Goal: Check status: Check status

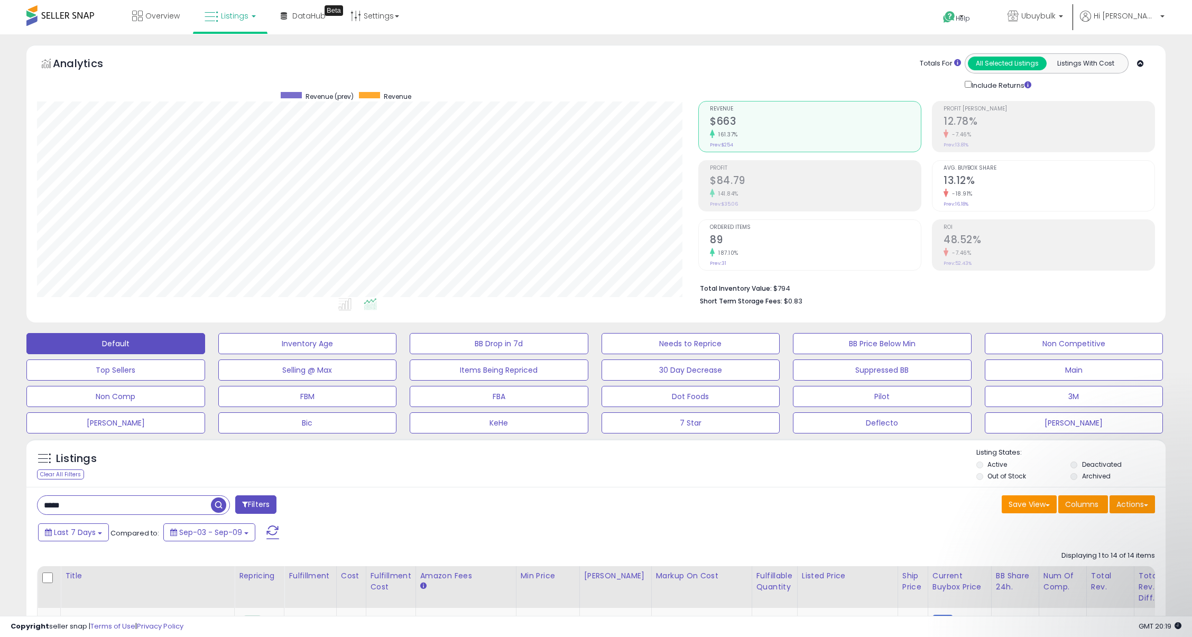
scroll to position [91, 0]
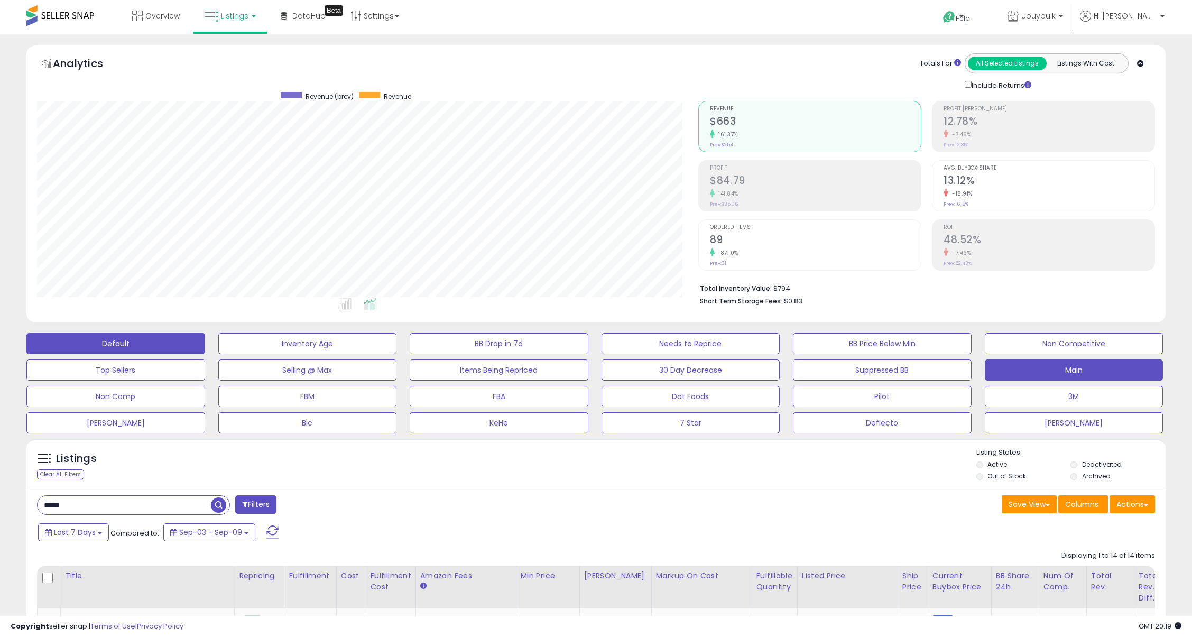
click at [1073, 369] on button "Main" at bounding box center [1074, 370] width 179 height 21
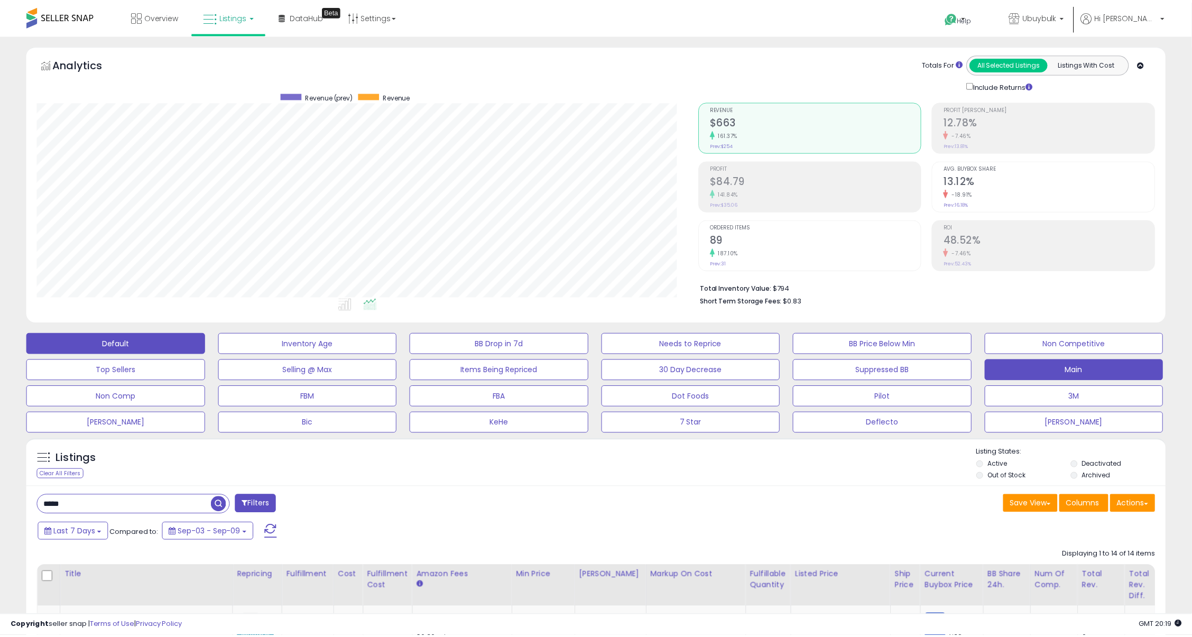
scroll to position [217, 667]
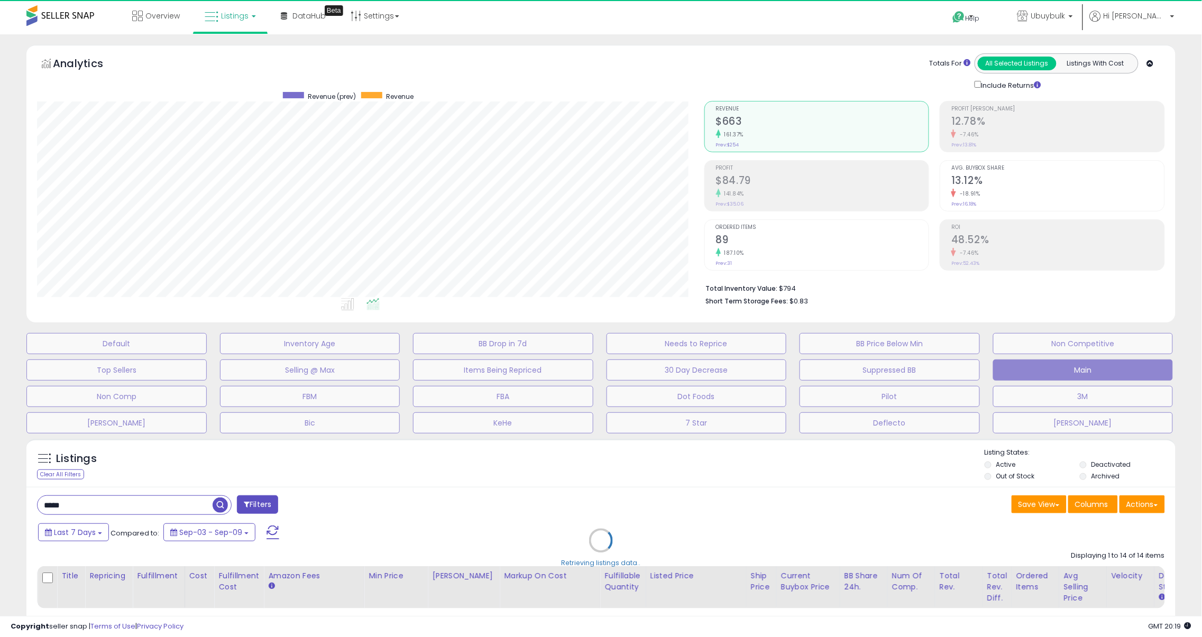
select select "**"
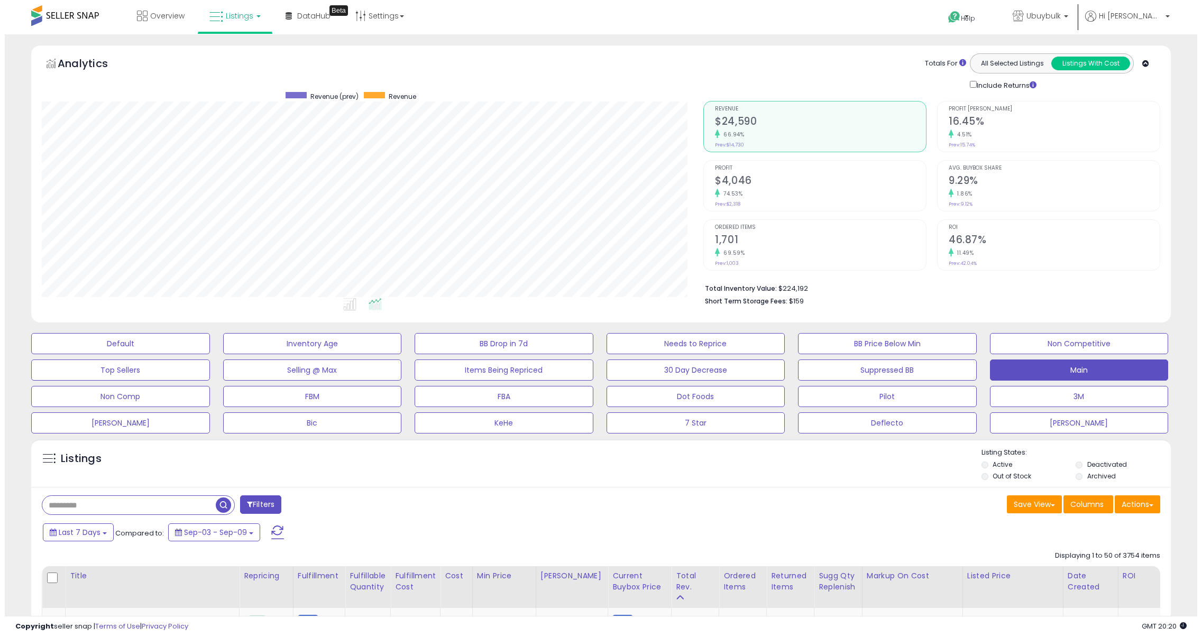
scroll to position [217, 662]
click at [164, 506] on input "text" at bounding box center [124, 505] width 173 height 19
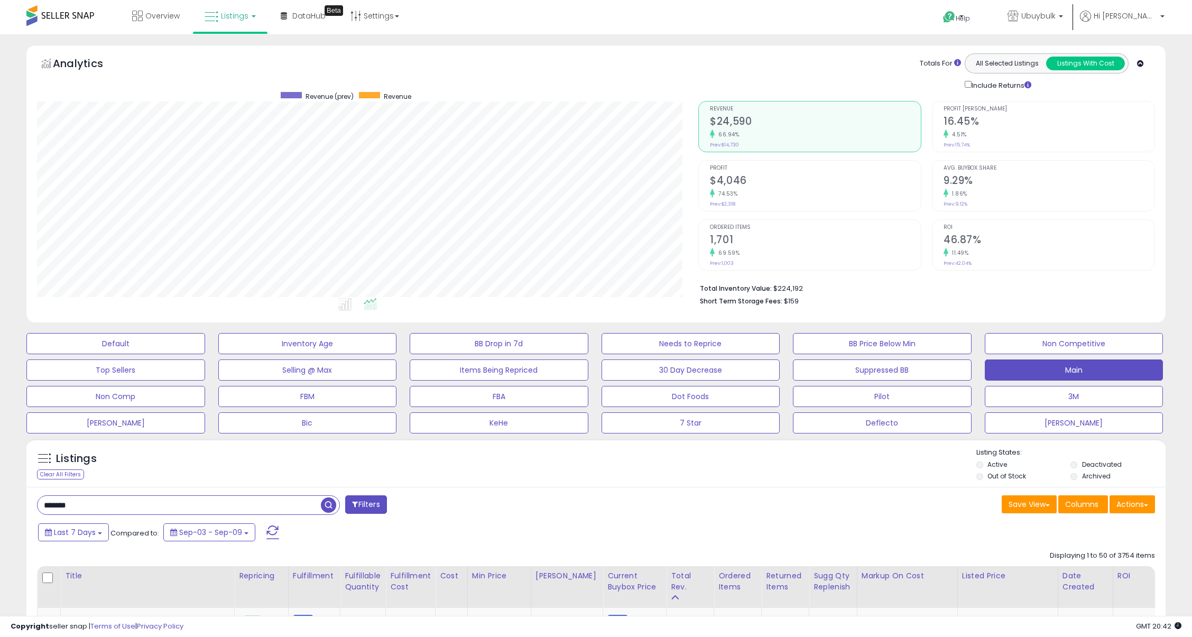
type input "*******"
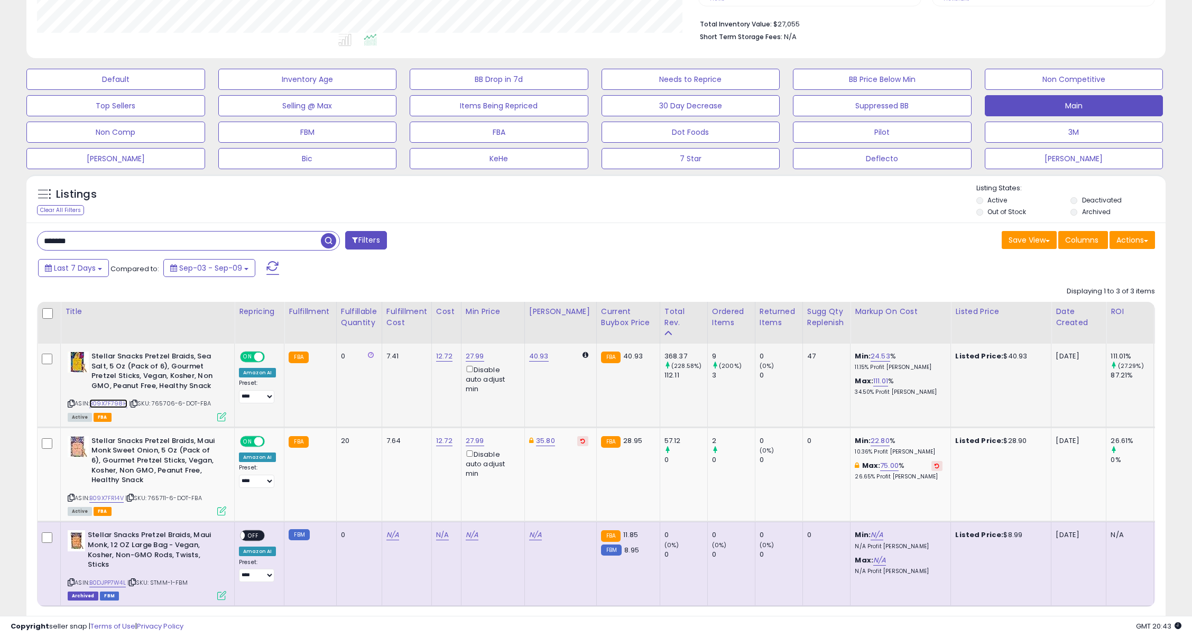
click at [112, 401] on link "B09X7F798H" at bounding box center [108, 403] width 38 height 9
click at [112, 500] on link "B09X7FR14V" at bounding box center [106, 498] width 34 height 9
click at [112, 501] on link "B09X7FR14V" at bounding box center [106, 498] width 34 height 9
click at [134, 496] on icon at bounding box center [130, 498] width 7 height 6
click at [107, 405] on link "B09X7F798H" at bounding box center [108, 403] width 38 height 9
